Goal: Book appointment/travel/reservation

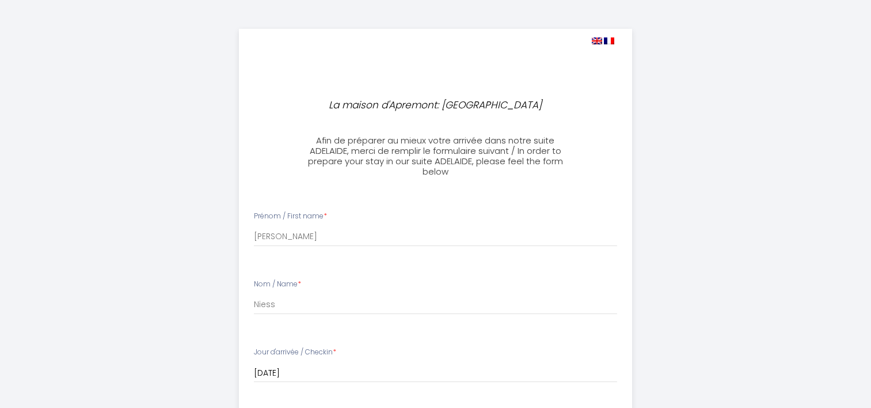
select select
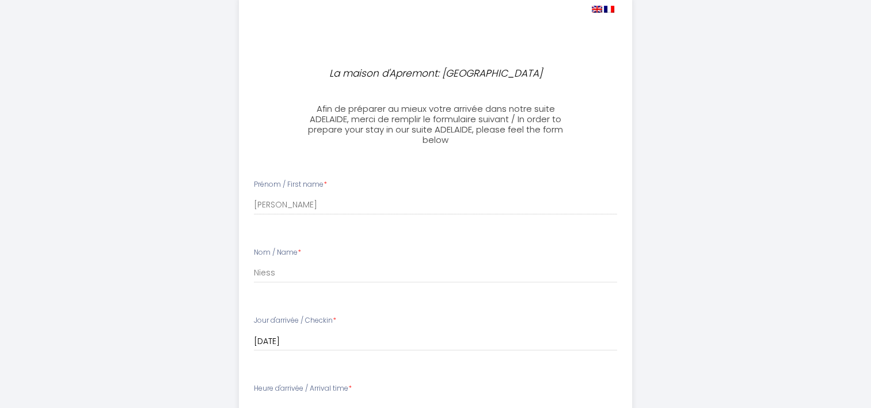
scroll to position [58, 0]
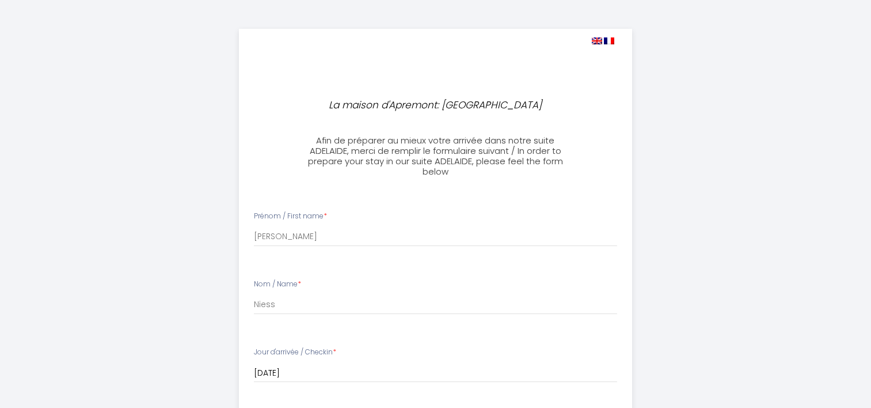
select select
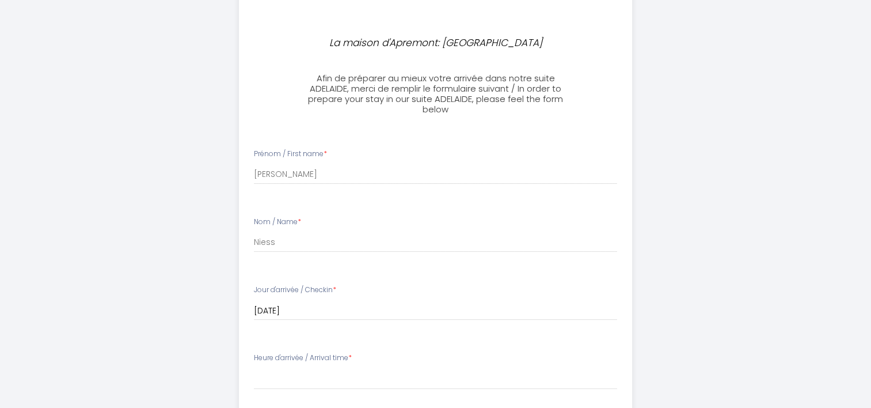
scroll to position [115, 0]
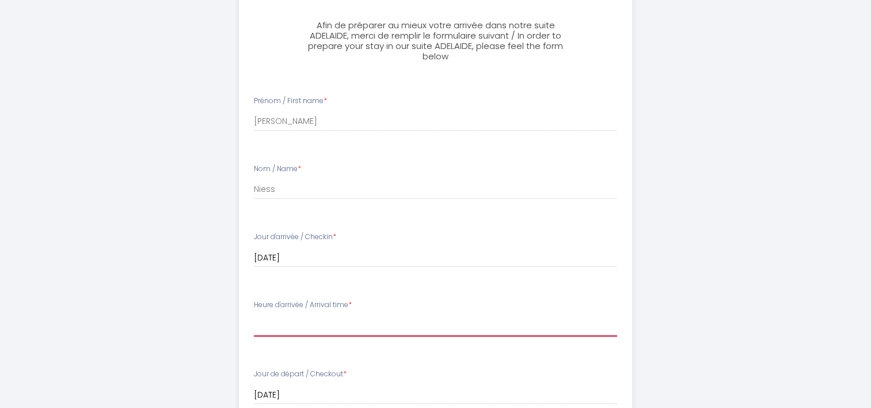
click at [274, 327] on select "15:00 15:30 16:00 16:30 17:00 17:30 18:00 18:30 19:00 19:30 20:00 20:30 21:00 2…" at bounding box center [435, 325] width 363 height 22
select select "18:00"
click at [254, 314] on select "15:00 15:30 16:00 16:30 17:00 17:30 18:00 18:30 19:00 19:30 20:00 20:30 21:00 2…" at bounding box center [435, 325] width 363 height 22
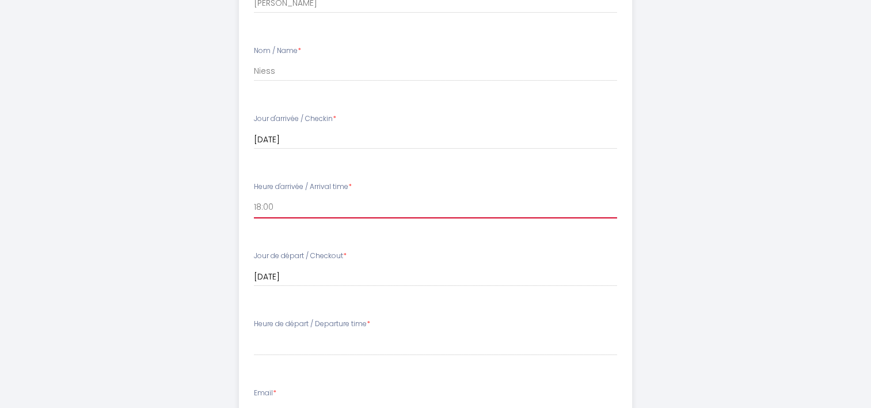
scroll to position [288, 0]
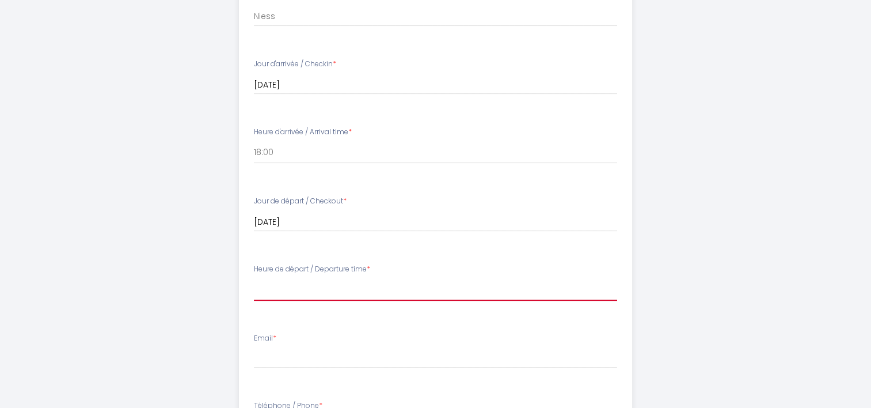
click at [302, 290] on select "00:00 00:30 01:00 01:30 02:00 02:30 03:00 03:30 04:00 04:30 05:00 05:30 06:00 0…" at bounding box center [435, 290] width 363 height 22
select select "10:00"
click at [254, 279] on select "00:00 00:30 01:00 01:30 02:00 02:30 03:00 03:30 04:00 04:30 05:00 05:30 06:00 0…" at bounding box center [435, 290] width 363 height 22
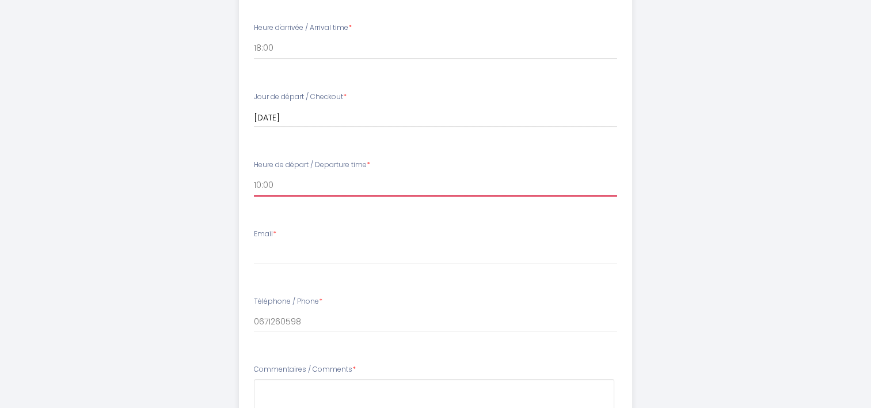
scroll to position [403, 0]
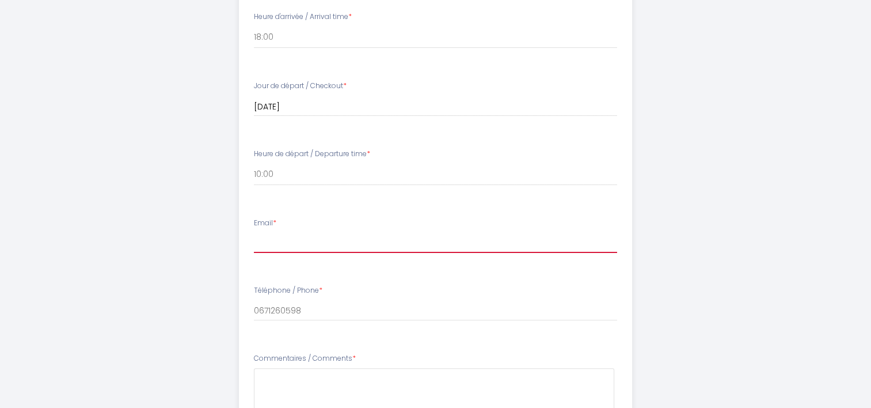
click at [287, 246] on input "Email *" at bounding box center [435, 242] width 363 height 21
type input "[EMAIL_ADDRESS][DOMAIN_NAME]"
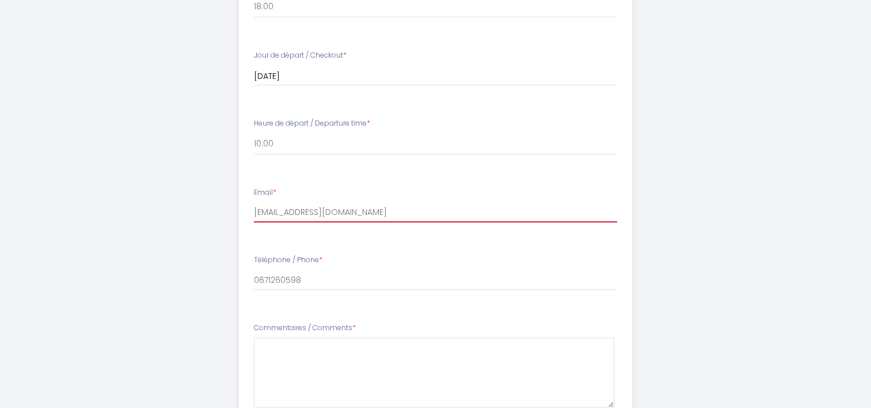
scroll to position [461, 0]
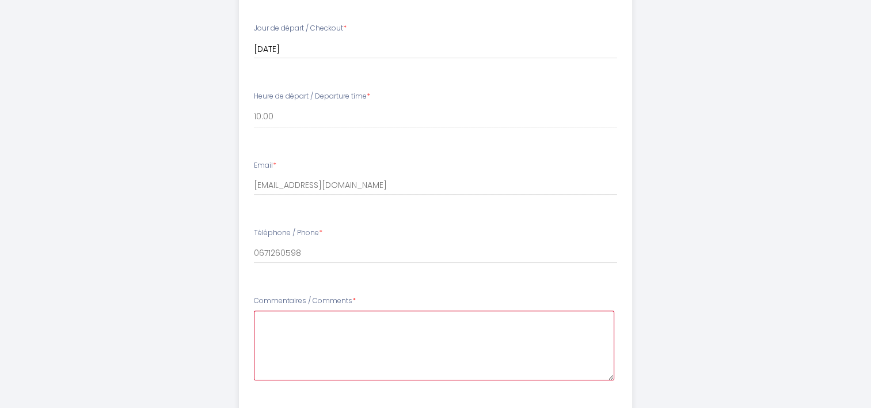
click at [295, 333] on Comments8 at bounding box center [434, 345] width 361 height 70
click at [320, 329] on Comments8 "Bonjour Des blocages sont prévus dans toute la [GEOGRAPHIC_DATA] [DATE] mais no…" at bounding box center [434, 345] width 361 height 70
drag, startPoint x: 293, startPoint y: 344, endPoint x: 260, endPoint y: 342, distance: 32.3
click at [260, 342] on Comments8 "Bonjour Des blocages sont prévus dans toute la [GEOGRAPHIC_DATA] [DATE] mais no…" at bounding box center [434, 345] width 361 height 70
click at [339, 337] on Comments8 "Bonjour Des blocages sont prévus dans toute la [GEOGRAPHIC_DATA] [DATE] mais no…" at bounding box center [434, 345] width 361 height 70
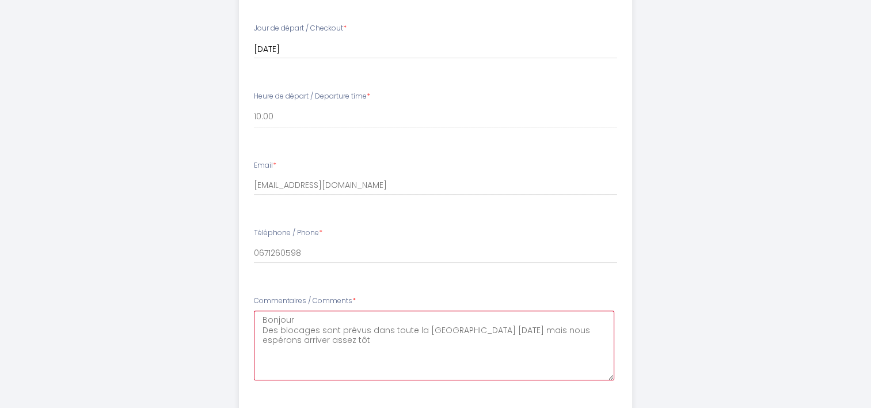
click at [503, 331] on Comments8 "Bonjour Des blocages sont prévus dans toute la [GEOGRAPHIC_DATA] [DATE] mais no…" at bounding box center [434, 345] width 361 height 70
type Comments8 "Bonjour Des blocages sont prévus dans toute la [GEOGRAPHIC_DATA] [DATE] et nous…"
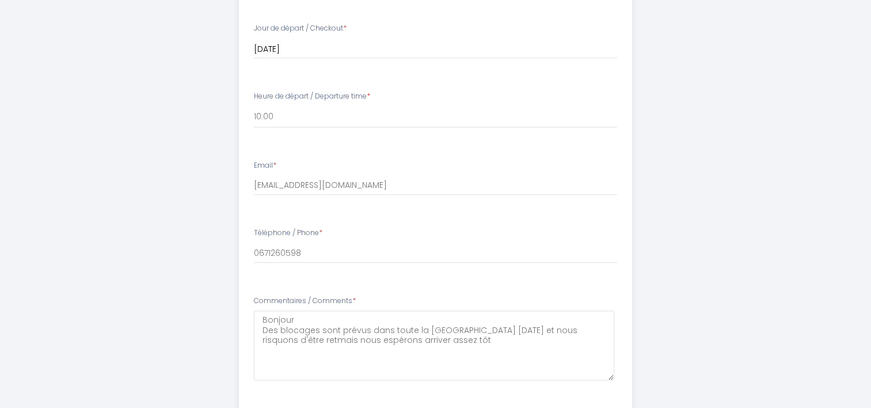
scroll to position [647, 0]
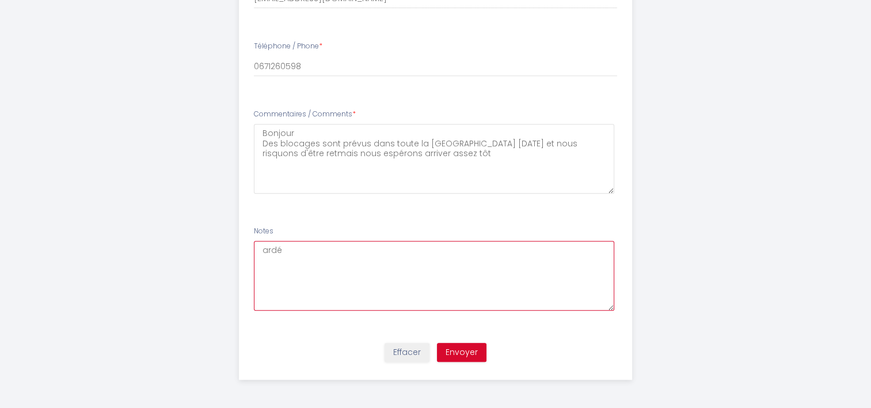
type textarea "ardés"
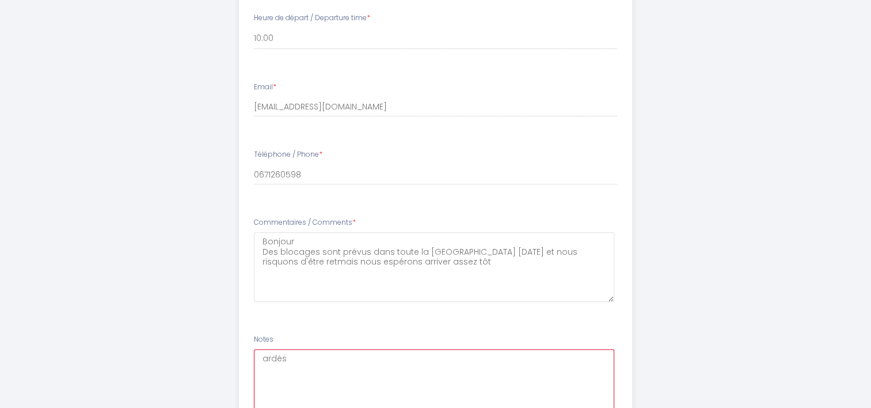
scroll to position [532, 0]
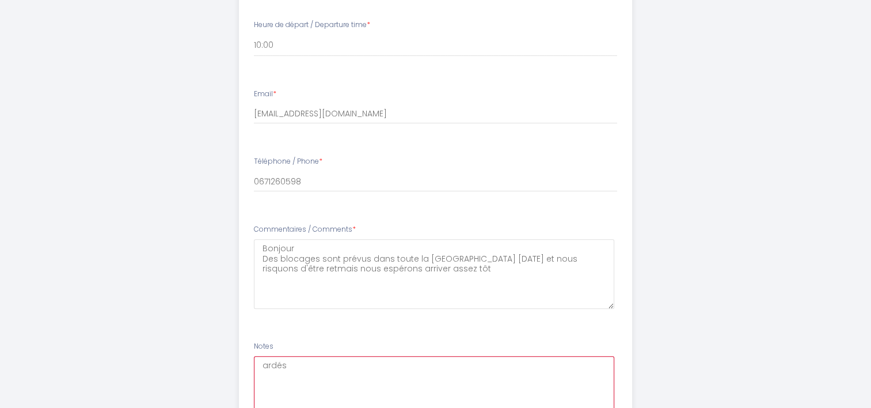
drag, startPoint x: 317, startPoint y: 364, endPoint x: 246, endPoint y: 362, distance: 70.9
click at [254, 362] on textarea "ardés" at bounding box center [434, 391] width 361 height 70
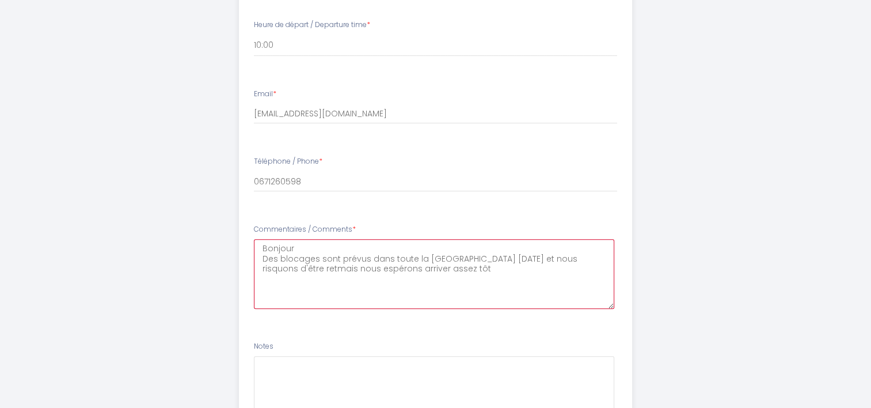
click at [434, 267] on Comments8 "Bonjour Des blocages sont prévus dans toute la [GEOGRAPHIC_DATA] [DATE] et nous…" at bounding box center [434, 274] width 361 height 70
click at [274, 267] on Comments8 "Bonjour Des blocages sont prévus dans toute la [GEOGRAPHIC_DATA] [DATE] et nous…" at bounding box center [434, 274] width 361 height 70
paste Comments8 "ardés"
drag, startPoint x: 342, startPoint y: 268, endPoint x: 377, endPoint y: 269, distance: 35.1
click at [377, 269] on Comments8 "Bonjour Des blocages sont prévus dans toute la [GEOGRAPHIC_DATA] [DATE] et nous…" at bounding box center [434, 274] width 361 height 70
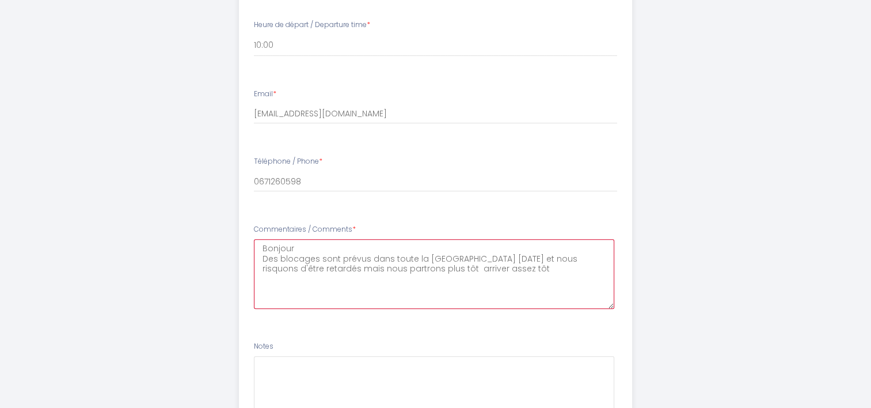
click at [359, 270] on Comments8 "Bonjour Des blocages sont prévus dans toute la [GEOGRAPHIC_DATA] [DATE] et nous…" at bounding box center [434, 274] width 361 height 70
click at [411, 267] on Comments8 "Bonjour Des blocages sont prévus dans toute la [GEOGRAPHIC_DATA] [DATE] et nous…" at bounding box center [434, 274] width 361 height 70
drag, startPoint x: 514, startPoint y: 265, endPoint x: 459, endPoint y: 267, distance: 54.8
click at [459, 267] on Comments8 "Bonjour Des blocages sont prévus dans toute la [GEOGRAPHIC_DATA] [DATE] et nous…" at bounding box center [434, 274] width 361 height 70
drag, startPoint x: 318, startPoint y: 257, endPoint x: 358, endPoint y: 302, distance: 59.6
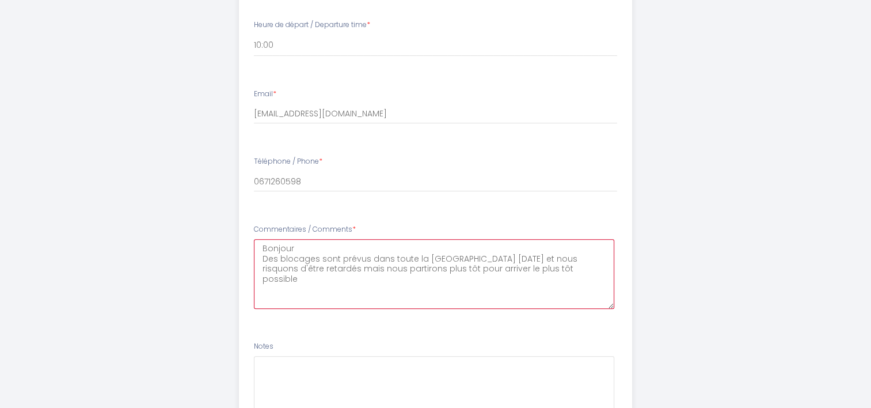
click at [321, 263] on Comments8 "Bonjour Des blocages sont prévus dans toute la [GEOGRAPHIC_DATA] [DATE] et nous…" at bounding box center [434, 274] width 361 height 70
click at [350, 274] on Comments8 "Bonjour Des blocages et des manifestations sont prévus dans toute la [GEOGRAPHI…" at bounding box center [434, 274] width 361 height 70
click at [327, 287] on Comments8 "Bonjour Des blocages et des manifestations sont prévus dans toute la [GEOGRAPHI…" at bounding box center [434, 274] width 361 height 70
click at [374, 288] on Comments8 "Bonjour Des blocages et des manifestations sont prévus dans toute la [GEOGRAPHI…" at bounding box center [434, 274] width 361 height 70
click at [358, 298] on Comments8 "Bonjour Des blocages et des manifestations sont prévus dans toute la [GEOGRAPHI…" at bounding box center [434, 274] width 361 height 70
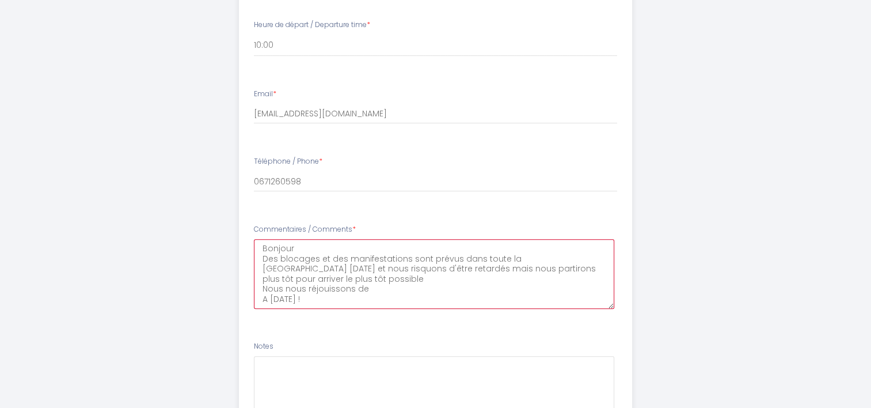
click at [592, 257] on Comments8 "Bonjour Des blocages et des manifestations sont prévus dans toute la [GEOGRAPHI…" at bounding box center [434, 274] width 361 height 70
click at [352, 278] on Comments8 "Bonjour Des blocages et des manifestations sont prévus dans toute la [GEOGRAPHI…" at bounding box center [434, 274] width 361 height 70
click at [377, 287] on Comments8 "Bonjour Des blocages et des manifestations sont prévus dans toute la [GEOGRAPHI…" at bounding box center [434, 274] width 361 height 70
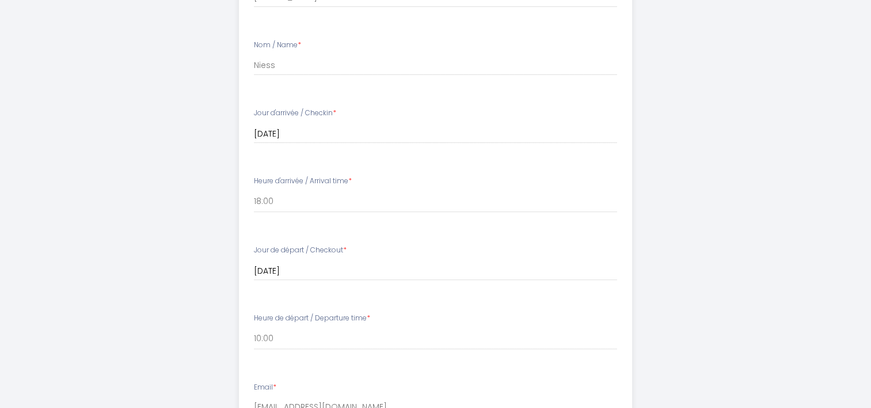
scroll to position [244, 0]
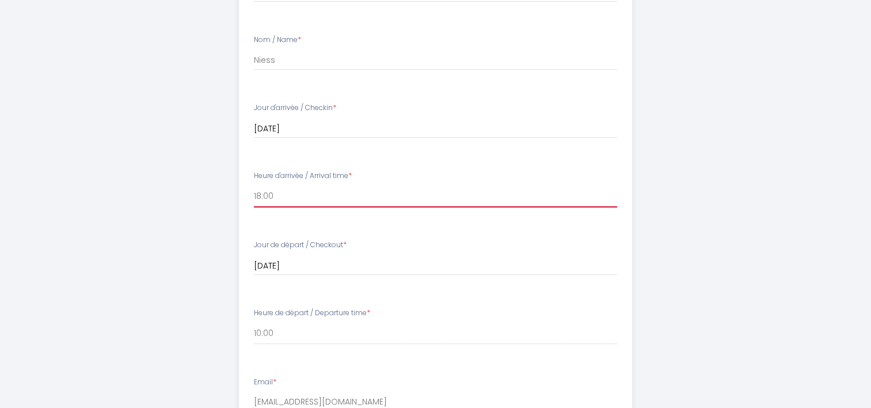
click at [346, 195] on select "15:00 15:30 16:00 16:30 17:00 17:30 18:00 18:30 19:00 19:30 20:00 20:30 21:00 2…" at bounding box center [435, 196] width 363 height 22
click at [348, 196] on select "15:00 15:30 16:00 16:30 17:00 17:30 18:00 18:30 19:00 19:30 20:00 20:30 21:00 2…" at bounding box center [435, 196] width 363 height 22
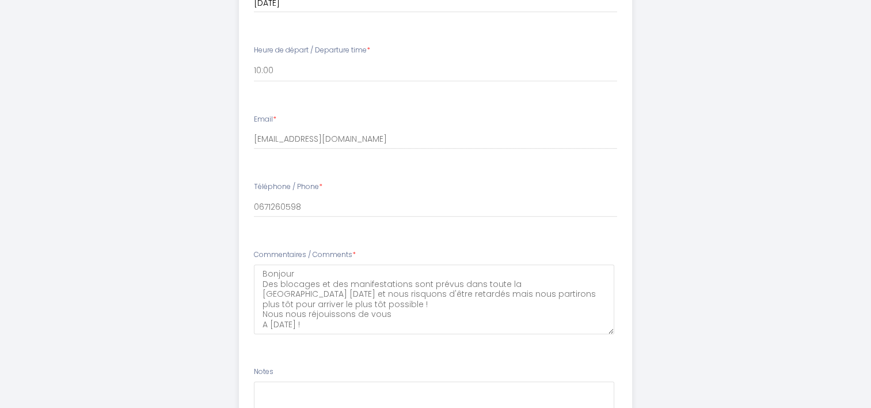
scroll to position [532, 0]
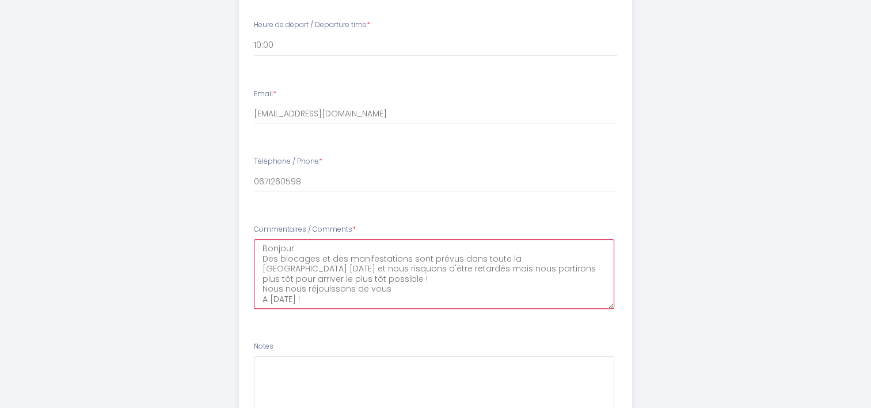
click at [415, 289] on Comments8 "Bonjour Des blocages et des manifestations sont prévus dans toute la [GEOGRAPHI…" at bounding box center [434, 274] width 361 height 70
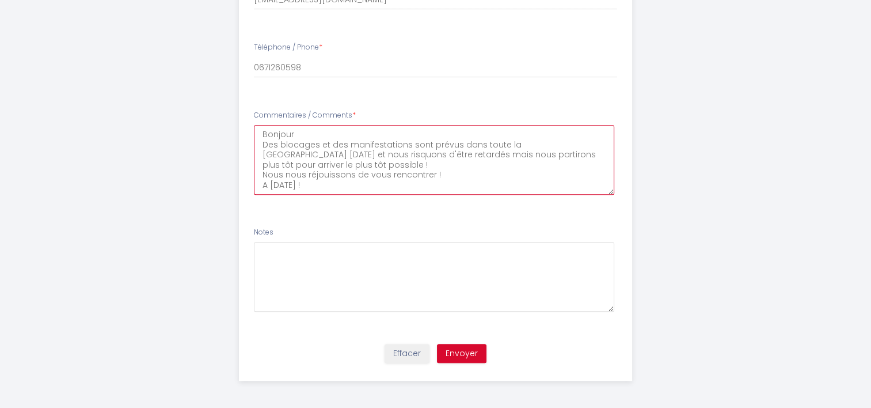
scroll to position [647, 0]
type Comments8 "Bonjour Des blocages et des manifestations sont prévus dans toute la [GEOGRAPHI…"
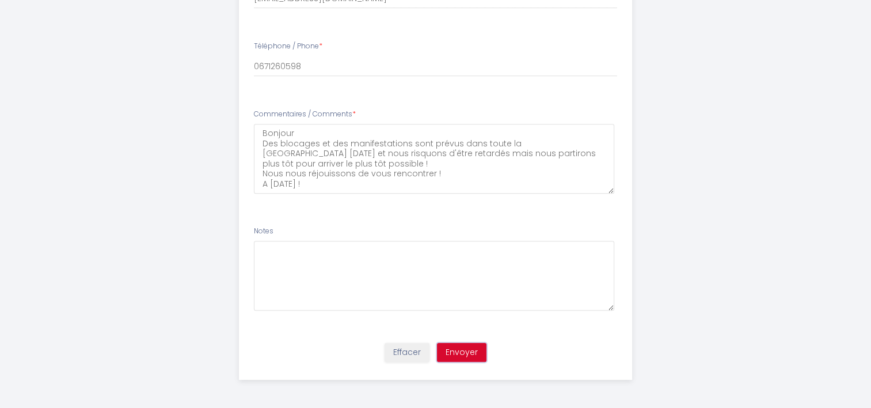
click at [462, 352] on button "Envoyer" at bounding box center [462, 353] width 50 height 20
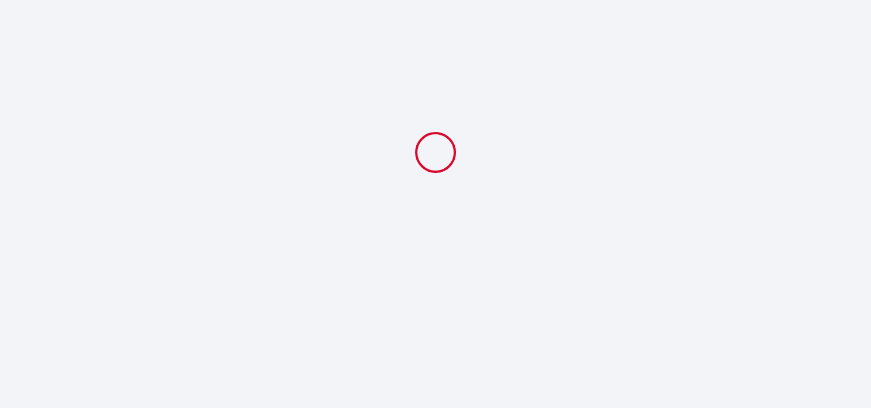
scroll to position [0, 0]
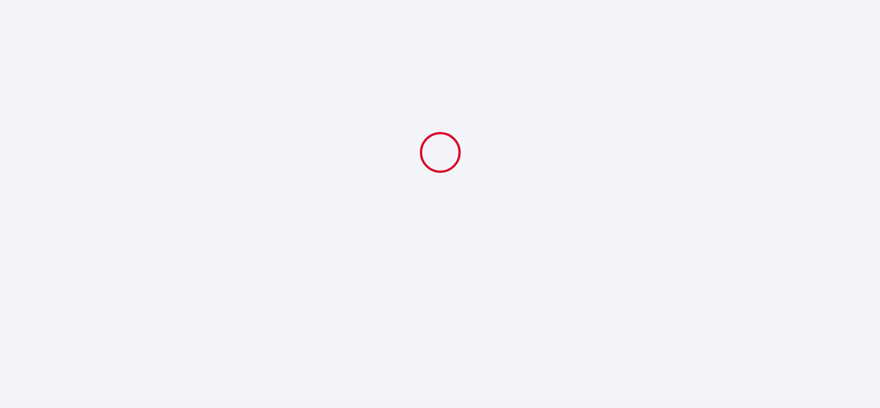
select select "18:00"
select select "10:00"
